Goal: Information Seeking & Learning: Learn about a topic

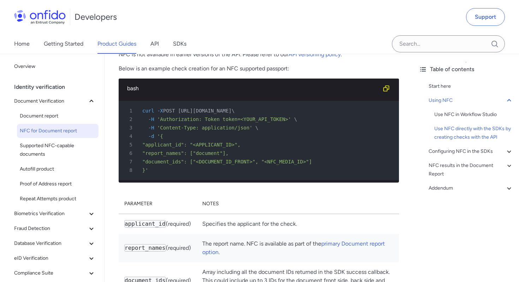
scroll to position [4852, 0]
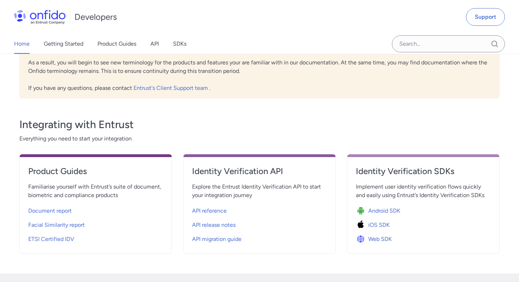
scroll to position [230, 0]
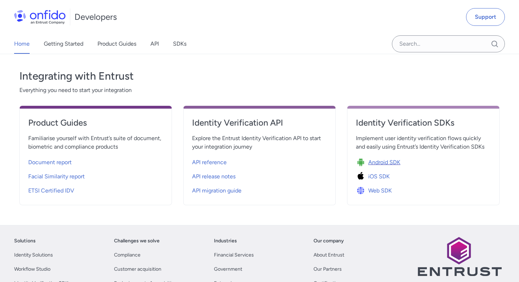
click at [369, 161] on span "Android SDK" at bounding box center [385, 162] width 32 height 8
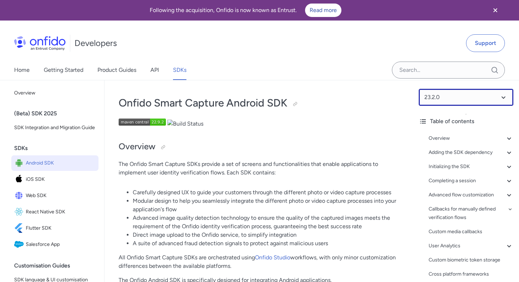
click at [494, 95] on select at bounding box center [466, 97] width 95 height 17
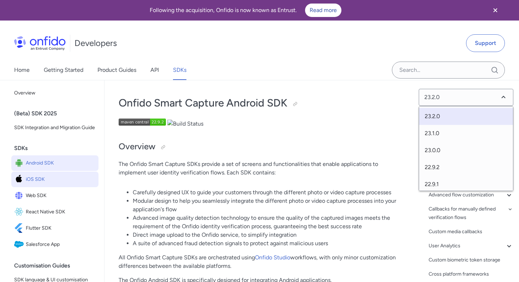
click at [40, 185] on link "iOS SDK" at bounding box center [54, 179] width 87 height 16
